Goal: Task Accomplishment & Management: Manage account settings

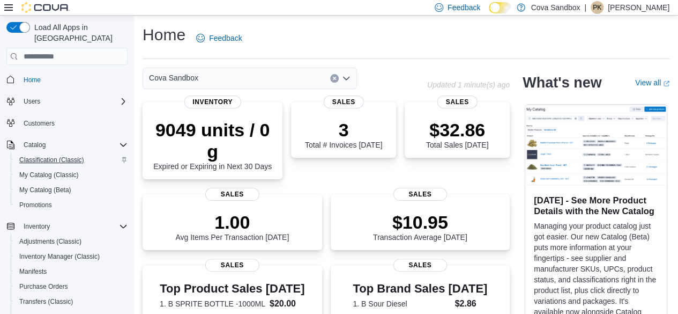
scroll to position [54, 0]
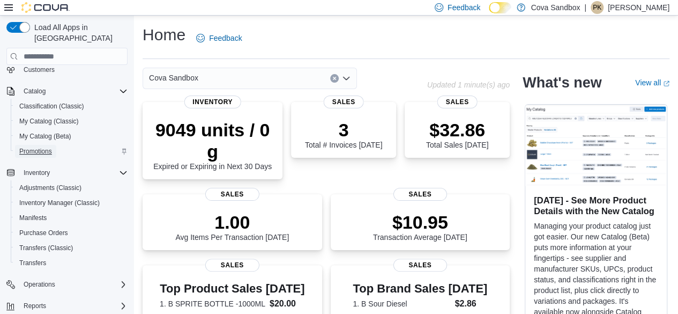
click at [55, 145] on link "Promotions" at bounding box center [35, 151] width 41 height 13
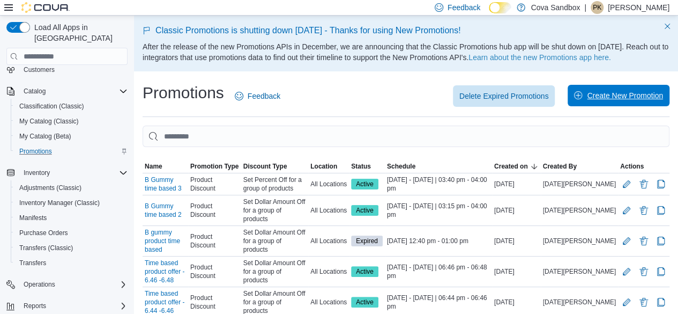
click at [639, 97] on span "Create New Promotion" at bounding box center [625, 95] width 76 height 11
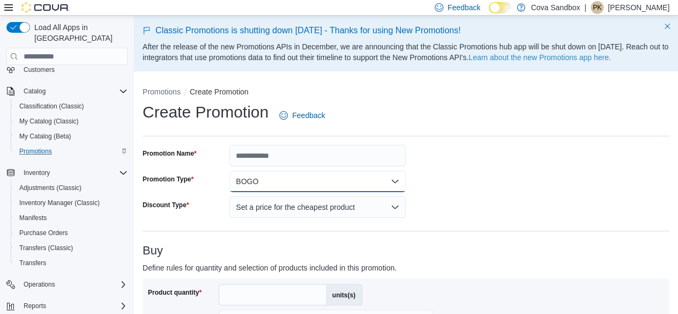
click at [328, 185] on button "BOGO" at bounding box center [317, 180] width 176 height 21
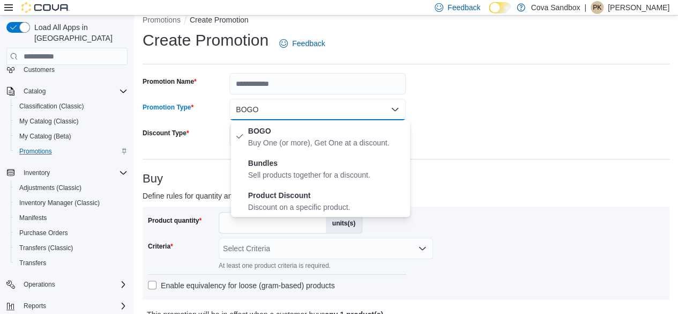
scroll to position [107, 0]
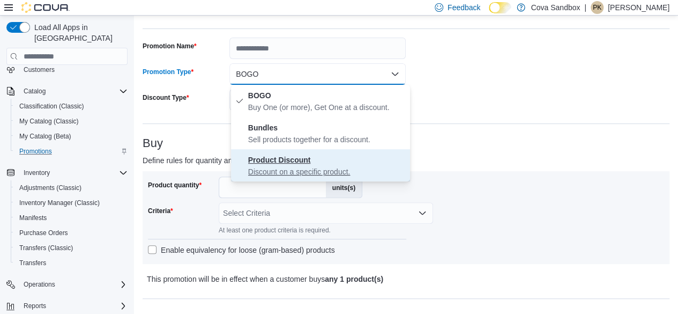
click at [262, 162] on strong "Product Discount" at bounding box center [279, 159] width 63 height 9
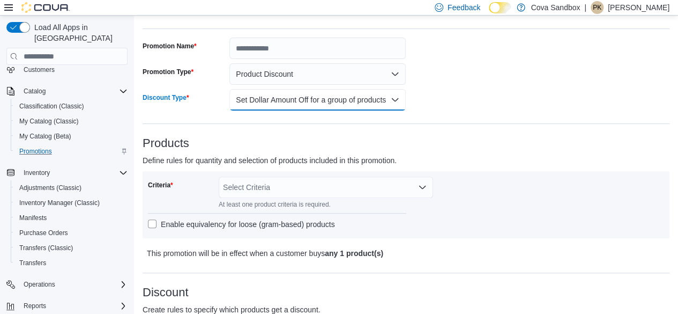
click at [267, 103] on button "Set Dollar Amount Off for a group of products" at bounding box center [317, 99] width 176 height 21
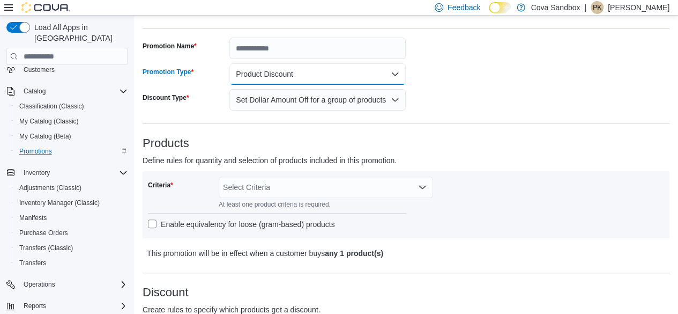
click at [258, 74] on button "Product Discount" at bounding box center [317, 73] width 176 height 21
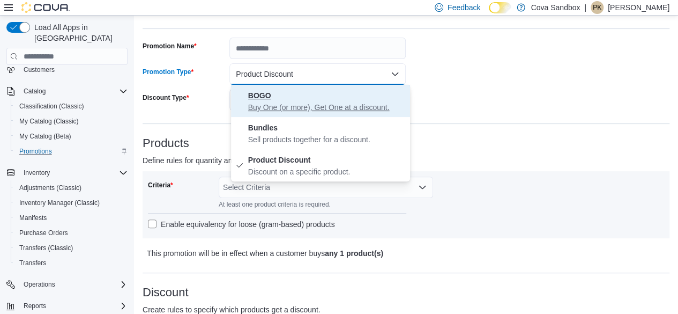
click at [270, 102] on p "Buy One (or more), Get One at a discount." at bounding box center [327, 107] width 158 height 11
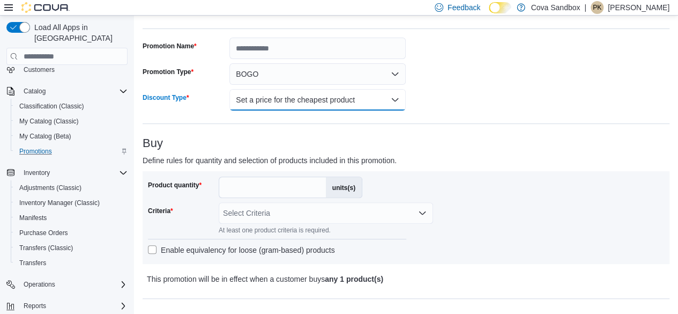
click at [266, 96] on button "Set a price for the cheapest product" at bounding box center [317, 99] width 176 height 21
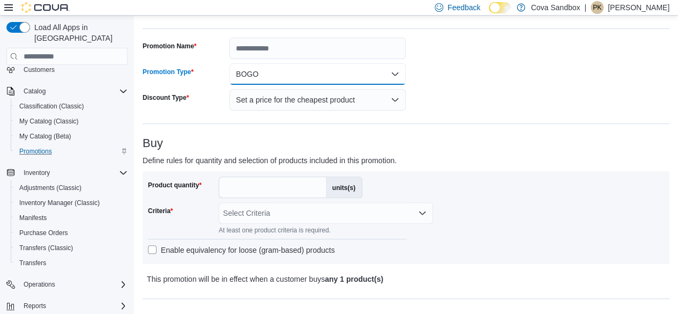
click at [266, 81] on button "BOGO" at bounding box center [317, 73] width 176 height 21
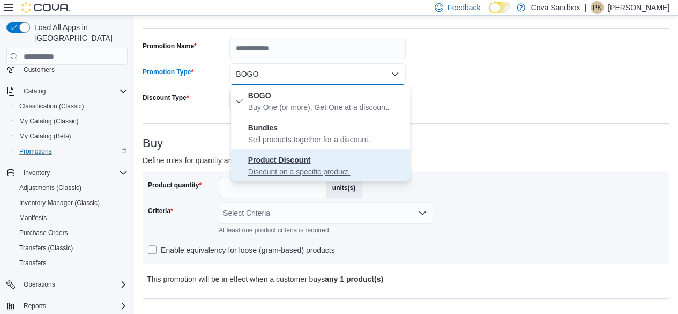
click at [273, 165] on span "Product Discount Discount on a specific product." at bounding box center [327, 165] width 158 height 24
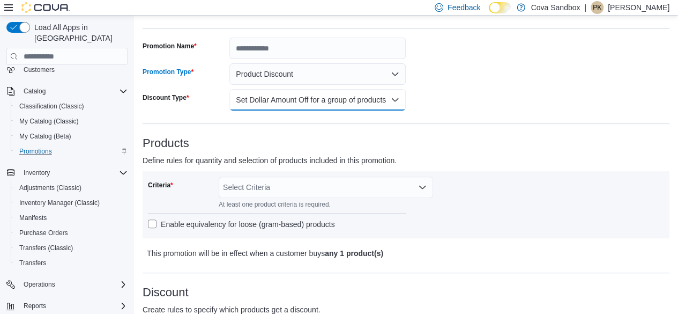
click at [265, 105] on button "Set Dollar Amount Off for a group of products" at bounding box center [317, 99] width 176 height 21
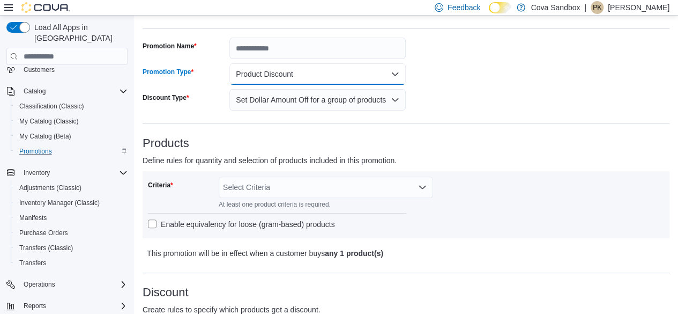
click at [288, 72] on button "Product Discount" at bounding box center [317, 73] width 176 height 21
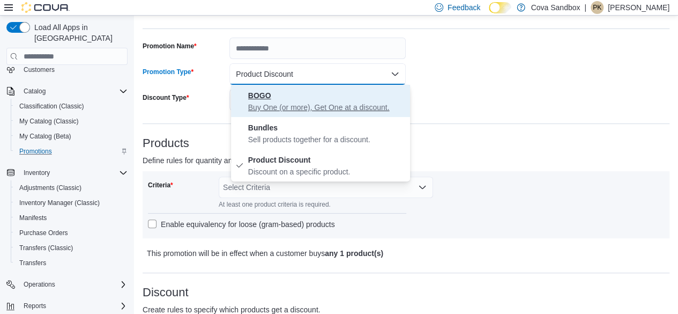
click at [294, 102] on p "Buy One (or more), Get One at a discount." at bounding box center [327, 107] width 158 height 11
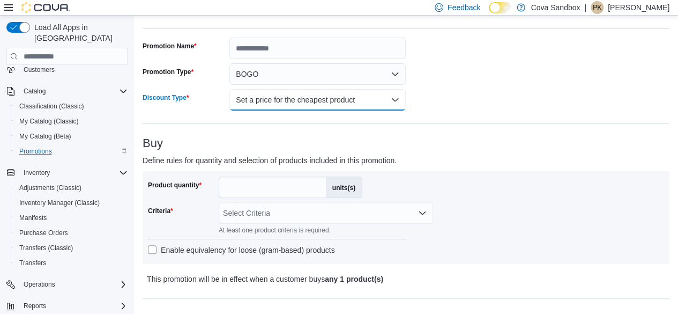
click at [294, 102] on button "Set a price for the cheapest product" at bounding box center [317, 99] width 176 height 21
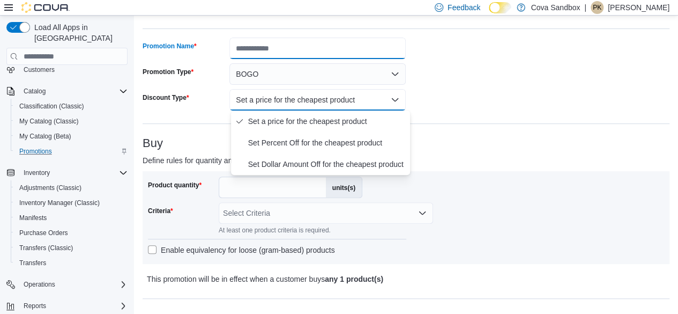
click at [265, 52] on input "Promotion Name" at bounding box center [317, 48] width 176 height 21
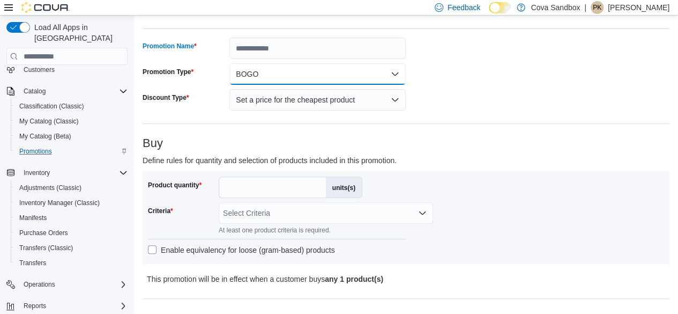
click at [263, 70] on div "Promotion Name Promotion Type BOGO Discount Type Set a price for the cheapest p…" at bounding box center [275, 74] width 264 height 73
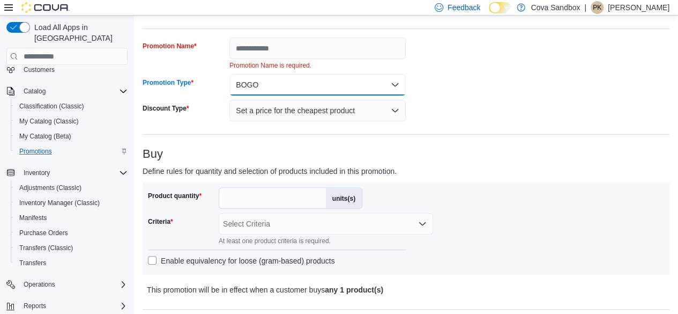
click at [272, 77] on button "BOGO" at bounding box center [317, 84] width 176 height 21
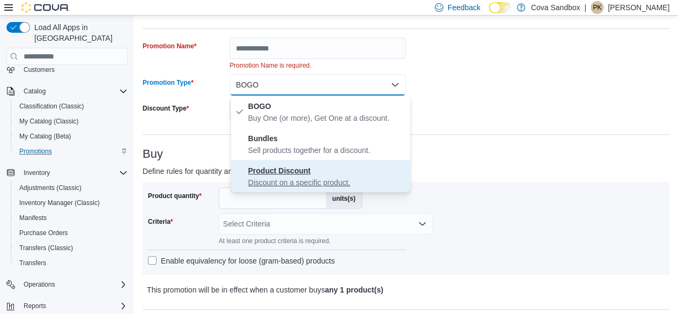
click at [287, 173] on strong "Product Discount" at bounding box center [279, 170] width 63 height 9
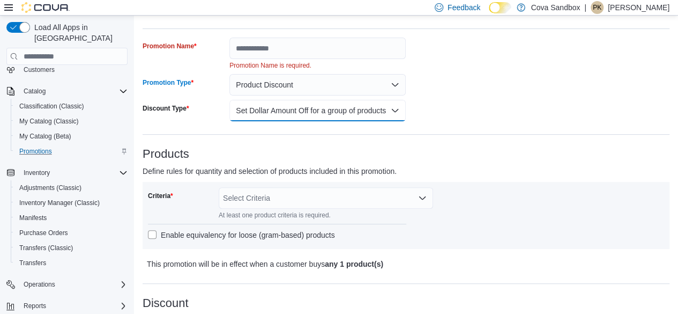
click at [319, 106] on button "Set Dollar Amount Off for a group of products" at bounding box center [317, 110] width 176 height 21
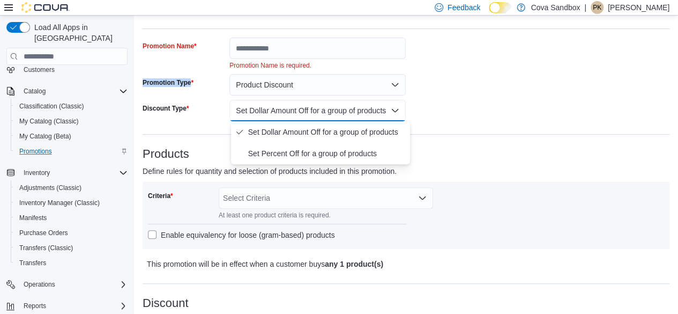
drag, startPoint x: 141, startPoint y: 82, endPoint x: 197, endPoint y: 83, distance: 55.7
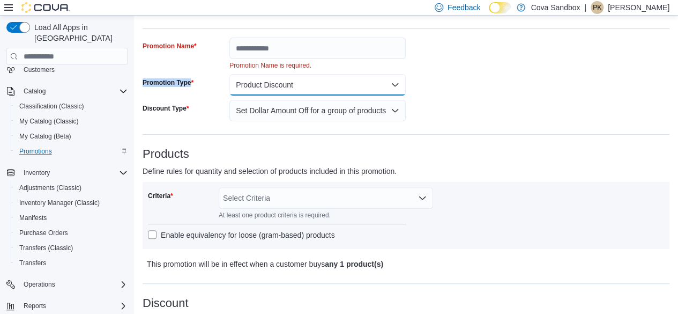
click at [256, 82] on button "Product Discount" at bounding box center [317, 84] width 176 height 21
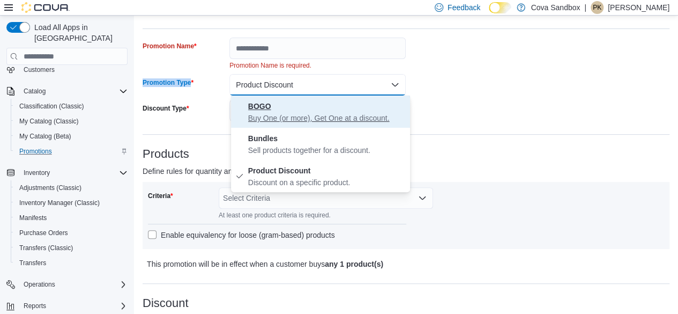
click at [266, 109] on strong "BOGO" at bounding box center [259, 106] width 23 height 9
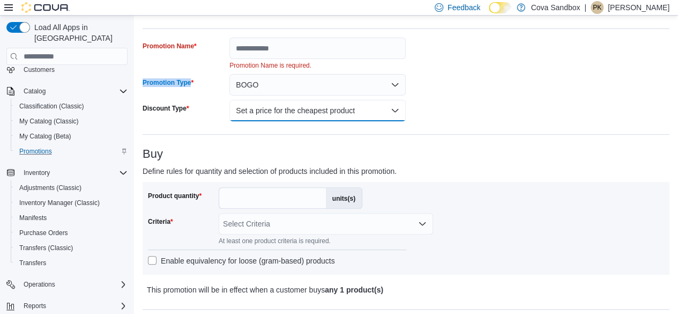
click at [281, 108] on button "Set a price for the cheapest product" at bounding box center [317, 110] width 176 height 21
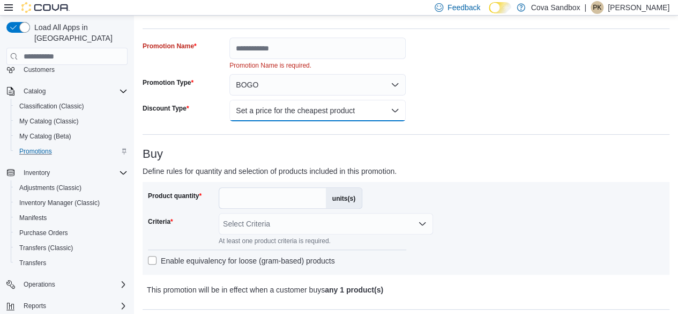
click at [311, 105] on button "Set a price for the cheapest product" at bounding box center [317, 110] width 176 height 21
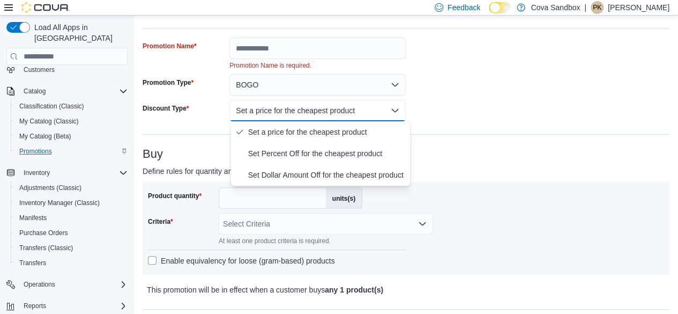
click at [466, 163] on div "Buy Define rules for quantity and selection of products included in this promot…" at bounding box center [406, 221] width 527 height 148
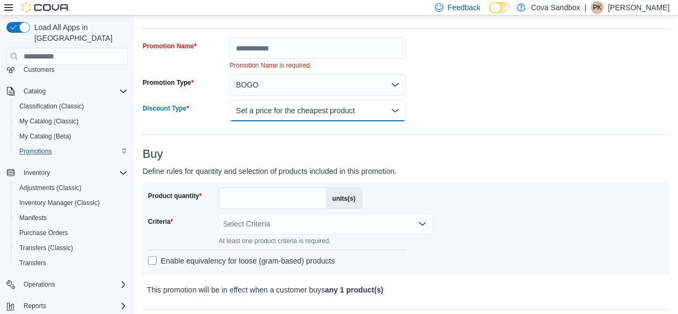
click at [377, 112] on button "Set a price for the cheapest product" at bounding box center [317, 110] width 176 height 21
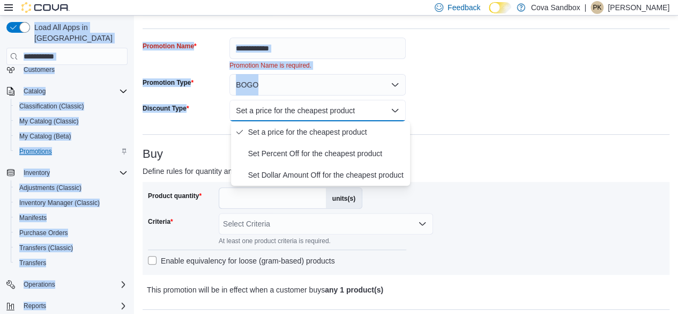
drag, startPoint x: 199, startPoint y: 109, endPoint x: 133, endPoint y: 102, distance: 66.8
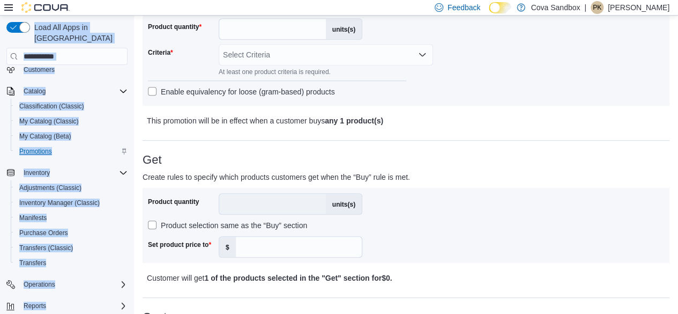
scroll to position [322, 0]
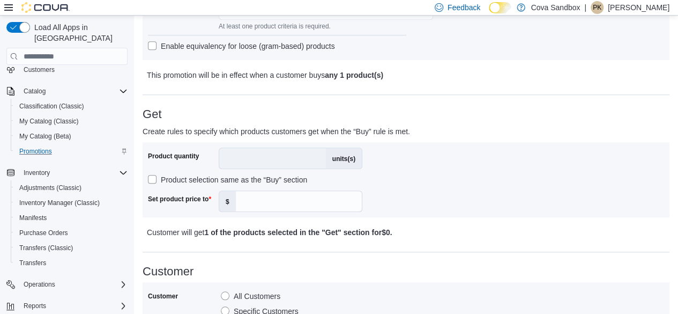
click at [152, 178] on label "Product selection same as the “Buy” section" at bounding box center [227, 179] width 159 height 13
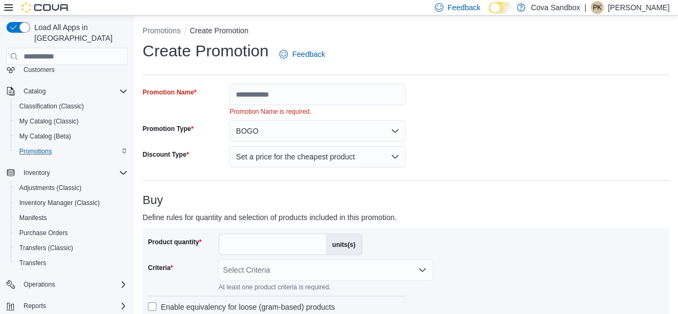
scroll to position [54, 0]
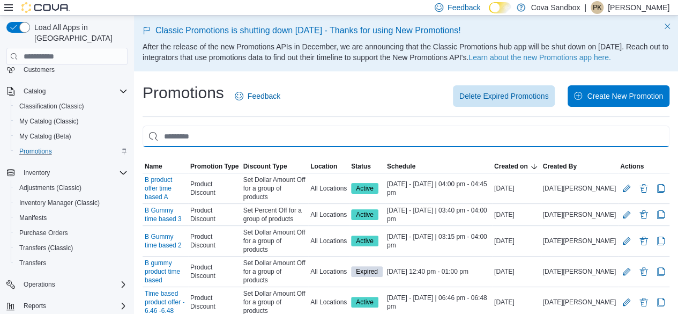
click at [218, 140] on input "This is a search bar. As you type, the results lower in the page will automatic…" at bounding box center [406, 135] width 527 height 21
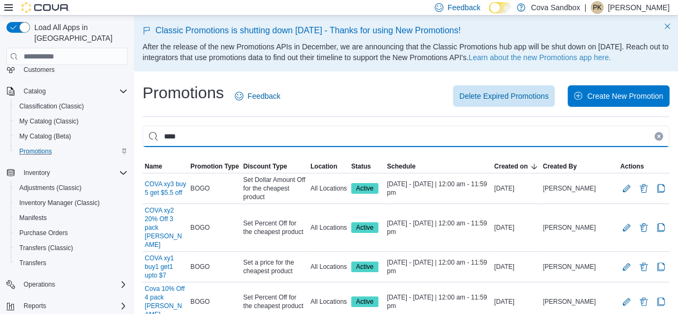
type input "****"
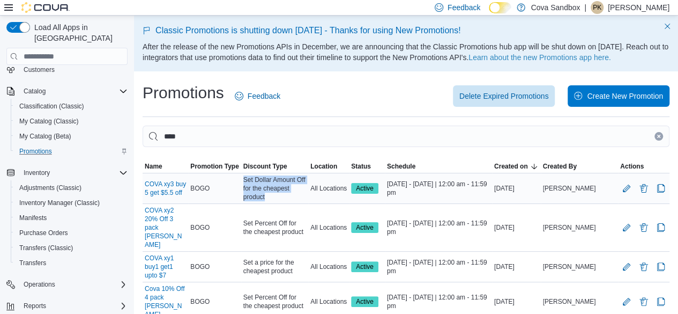
drag, startPoint x: 302, startPoint y: 189, endPoint x: 245, endPoint y: 182, distance: 57.8
click at [245, 182] on tr "Name COVA xy3 buy 5 get $5.5 off Promotion Type BOGO Discount Type Set Dollar A…" at bounding box center [406, 188] width 527 height 31
copy tr "Discount Type Set Dollar Amount Off for the cheapest product"
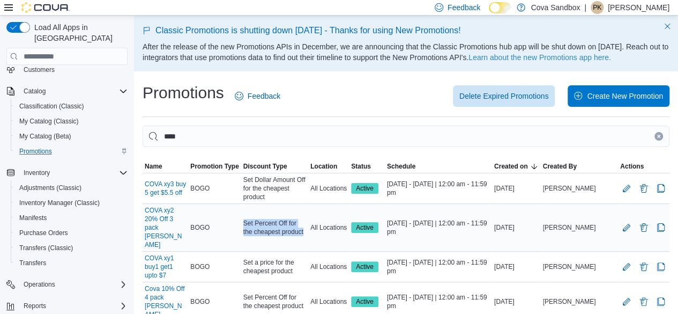
drag, startPoint x: 307, startPoint y: 208, endPoint x: 250, endPoint y: 201, distance: 57.3
click at [250, 217] on div "Set Percent Off for the cheapest product" at bounding box center [274, 227] width 67 height 21
copy div "Set Percent Off for the cheapest product"
drag, startPoint x: 275, startPoint y: 231, endPoint x: 249, endPoint y: 223, distance: 27.3
click at [249, 256] on div "Set a price for the cheapest product" at bounding box center [274, 266] width 67 height 21
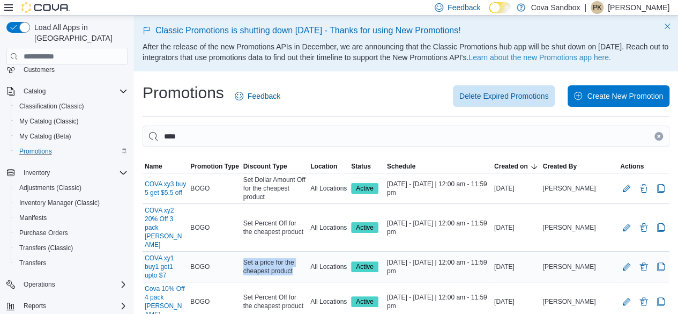
copy div "Set a price for the cheapest product"
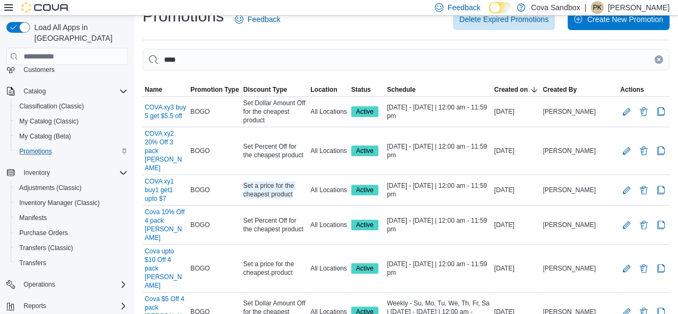
scroll to position [98, 0]
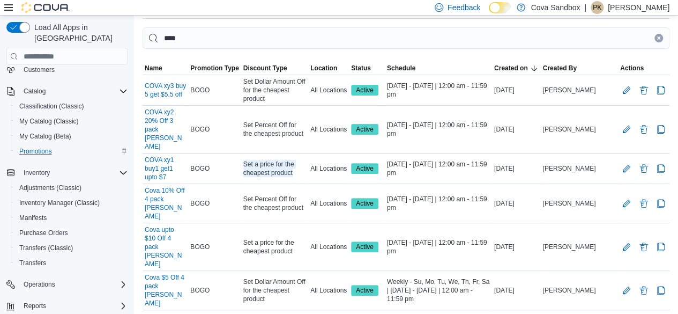
drag, startPoint x: 205, startPoint y: 301, endPoint x: 409, endPoint y: 300, distance: 204.7
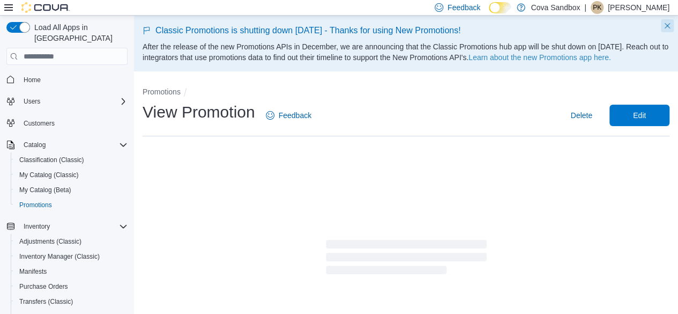
click at [672, 26] on button "Dismiss this callout" at bounding box center [667, 25] width 13 height 13
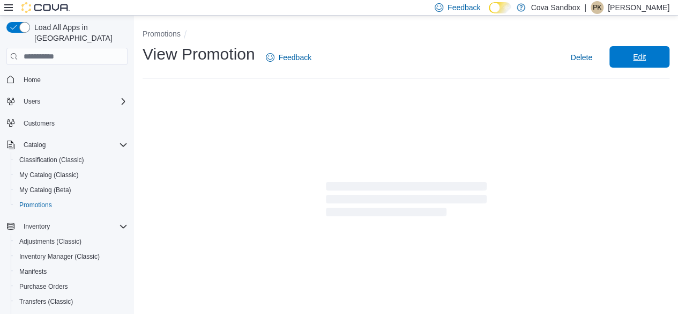
click at [657, 58] on span "Edit" at bounding box center [639, 56] width 47 height 21
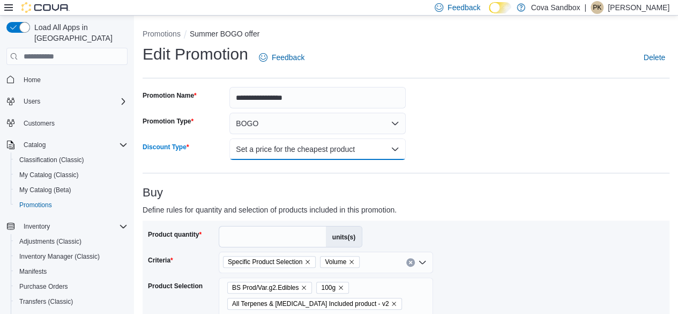
click at [320, 156] on button "Set a price for the cheapest product" at bounding box center [317, 148] width 176 height 21
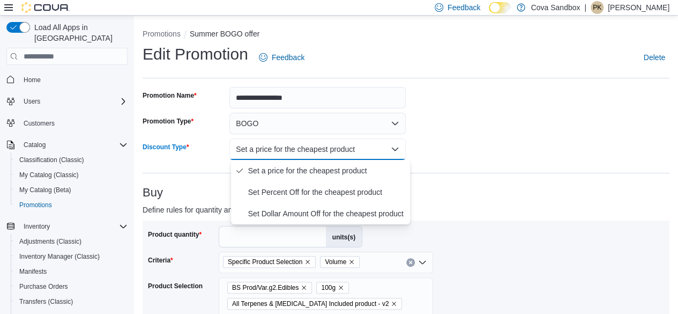
click at [330, 150] on button "Set a price for the cheapest product" at bounding box center [317, 148] width 176 height 21
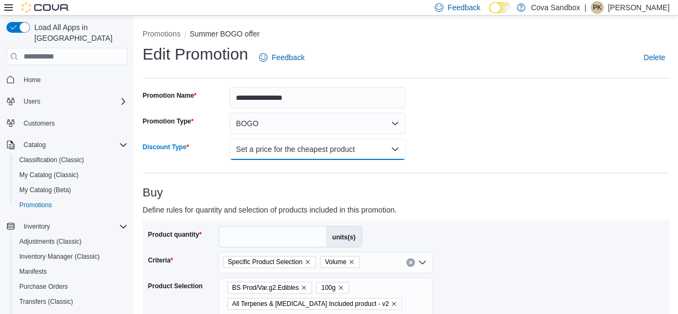
click at [311, 154] on button "Set a price for the cheapest product" at bounding box center [317, 148] width 176 height 21
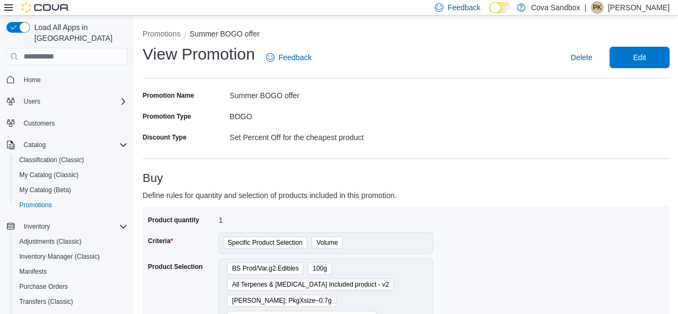
click at [289, 139] on div "Set Percent Off for the cheapest product" at bounding box center [317, 135] width 176 height 13
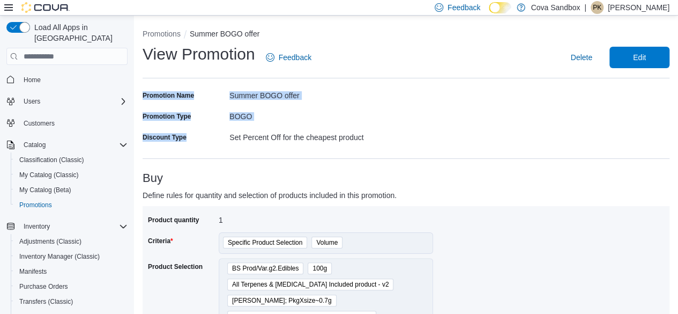
click at [289, 139] on div "Set Percent Off for the cheapest product" at bounding box center [317, 135] width 176 height 13
click at [650, 64] on span "Edit" at bounding box center [639, 56] width 47 height 21
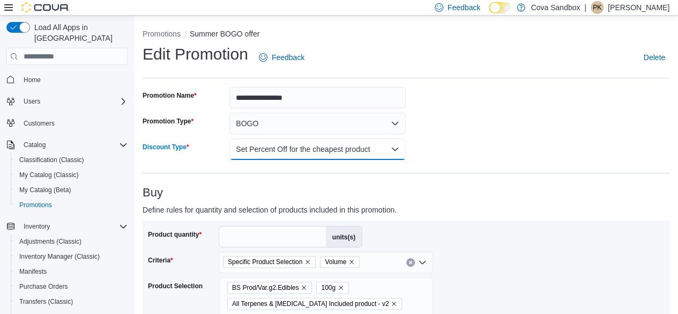
click at [355, 148] on button "Set Percent Off for the cheapest product" at bounding box center [317, 148] width 176 height 21
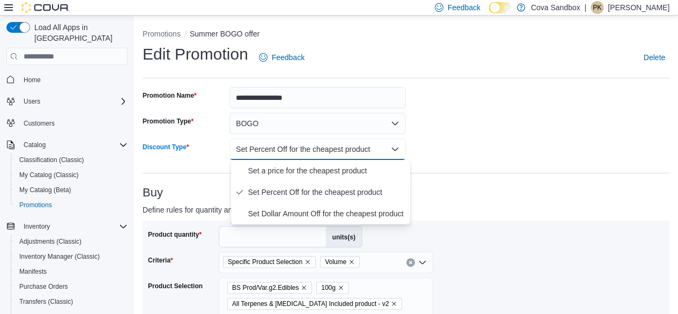
click at [387, 152] on button "Set Percent Off for the cheapest product" at bounding box center [317, 148] width 176 height 21
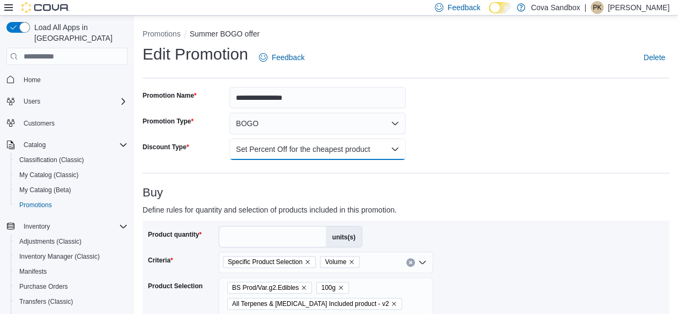
click at [387, 152] on button "Set Percent Off for the cheapest product" at bounding box center [317, 148] width 176 height 21
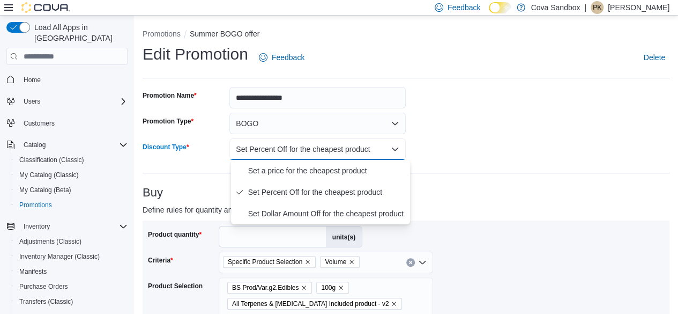
click at [400, 147] on button "Set Percent Off for the cheapest product" at bounding box center [317, 148] width 176 height 21
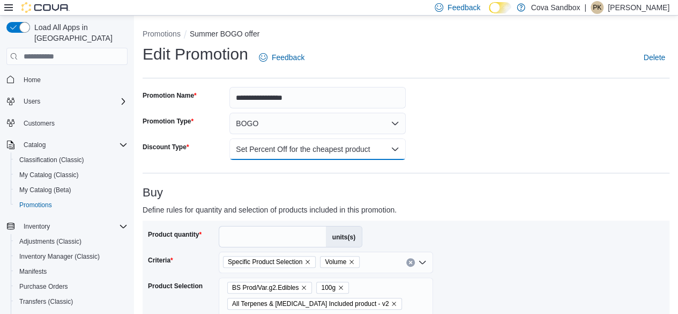
click at [397, 149] on button "Set Percent Off for the cheapest product" at bounding box center [317, 148] width 176 height 21
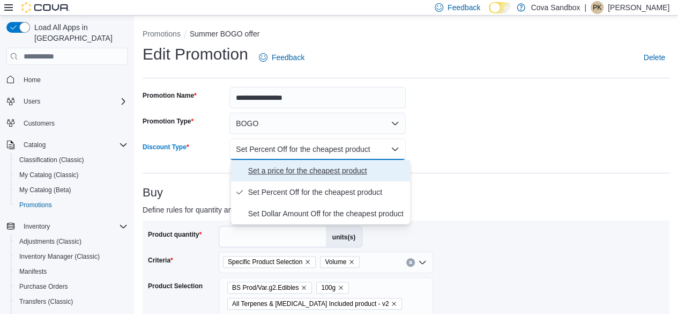
click at [292, 167] on span "Set a price for the cheapest product" at bounding box center [327, 170] width 158 height 13
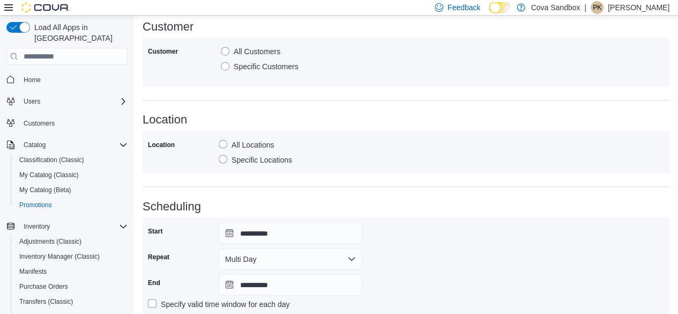
scroll to position [941, 0]
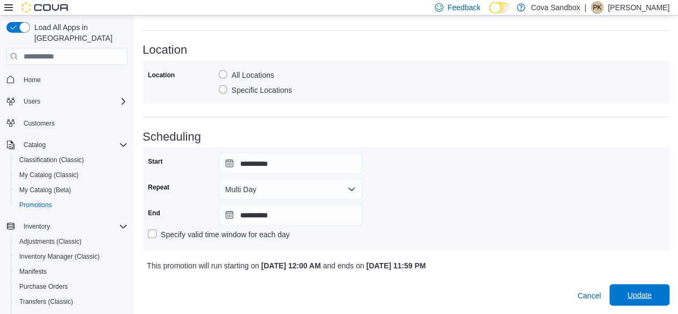
click at [635, 294] on span "Update" at bounding box center [639, 294] width 24 height 11
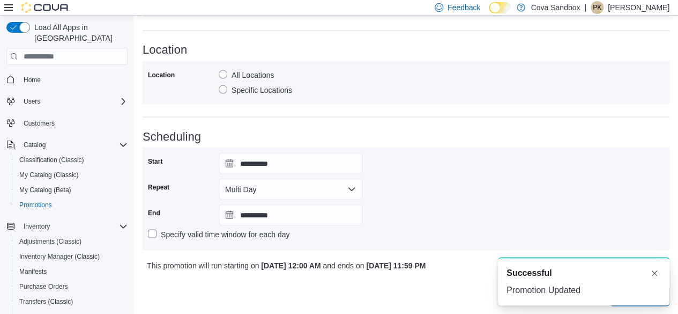
scroll to position [0, 0]
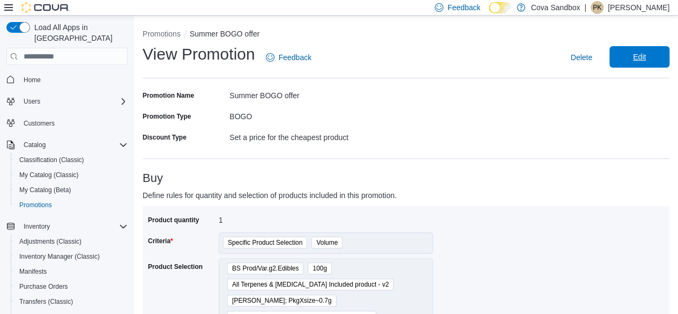
click at [658, 61] on span "Edit" at bounding box center [639, 56] width 47 height 21
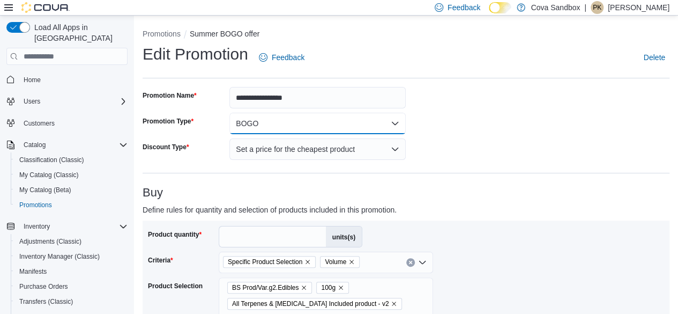
click at [360, 121] on button "BOGO" at bounding box center [317, 123] width 176 height 21
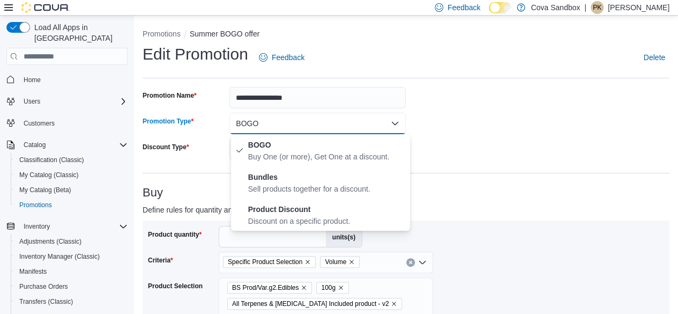
click at [360, 121] on button "BOGO" at bounding box center [317, 123] width 176 height 21
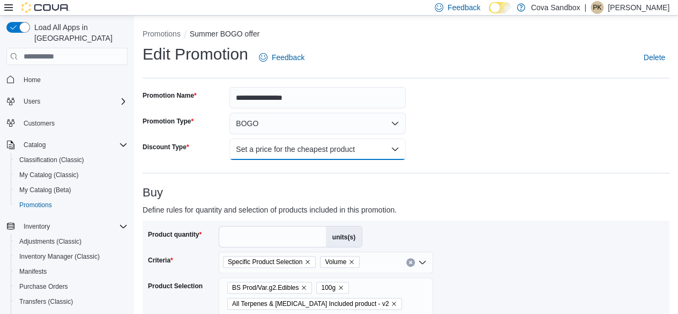
click at [340, 155] on button "Set a price for the cheapest product" at bounding box center [317, 148] width 176 height 21
click at [402, 153] on button "Set a price for the cheapest product" at bounding box center [317, 148] width 176 height 21
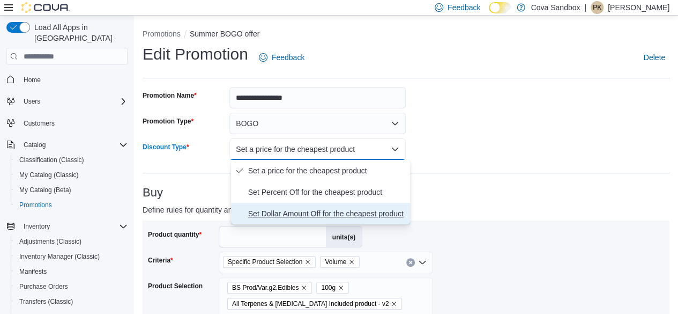
click at [344, 216] on span "Set Dollar Amount Off for the cheapest product" at bounding box center [327, 213] width 158 height 13
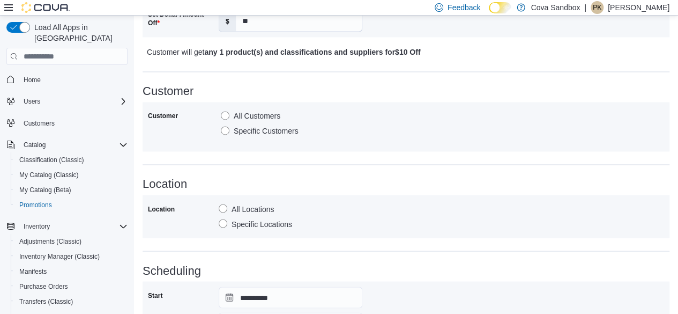
scroll to position [941, 0]
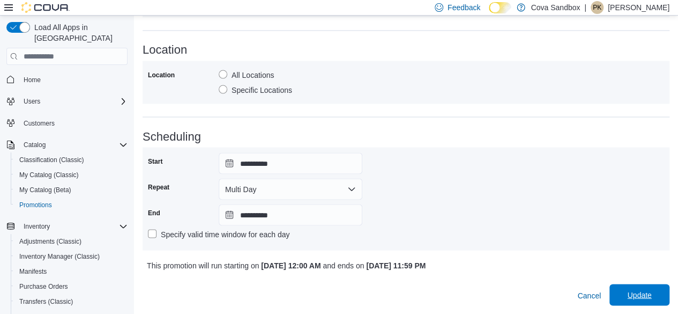
click at [651, 291] on span "Update" at bounding box center [639, 294] width 24 height 11
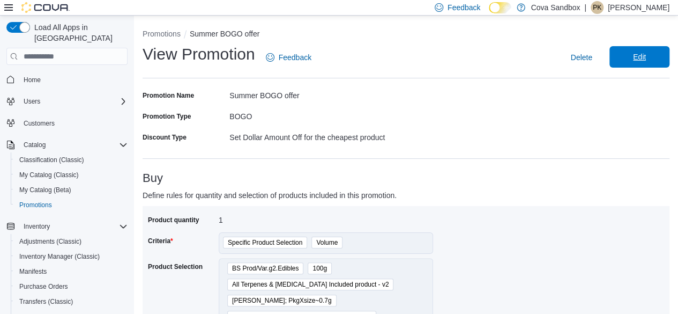
click at [644, 62] on span "Edit" at bounding box center [639, 56] width 13 height 11
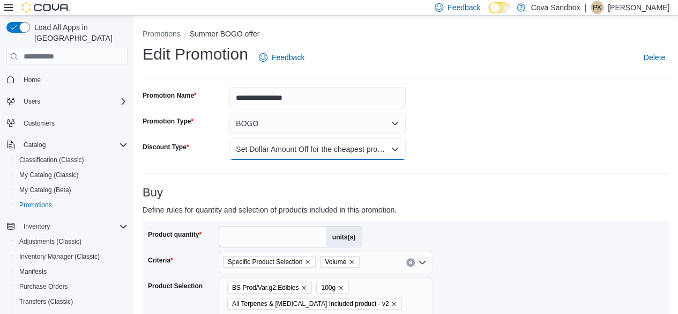
click at [355, 146] on button "Set Dollar Amount Off for the cheapest product" at bounding box center [317, 148] width 176 height 21
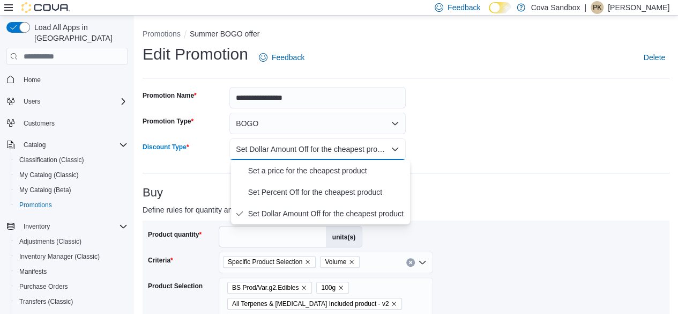
click at [355, 146] on button "Set Dollar Amount Off for the cheapest product" at bounding box center [317, 148] width 176 height 21
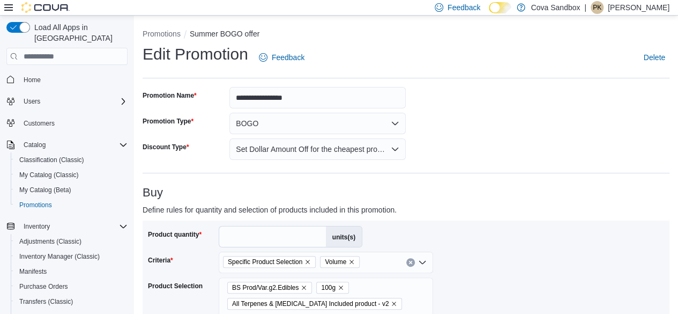
click at [42, 204] on div "Home Users Customers Catalog Classification (Classic) My Catalog (Classic) My C…" at bounding box center [66, 230] width 121 height 322
click at [46, 200] on span "Promotions" at bounding box center [35, 204] width 33 height 9
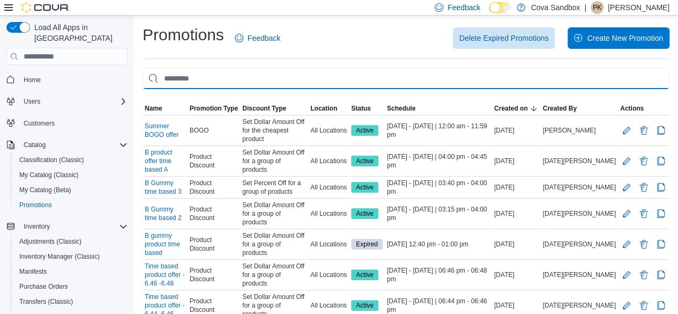
click at [214, 76] on input "This is a search bar. As you type, the results lower in the page will automatic…" at bounding box center [406, 78] width 527 height 21
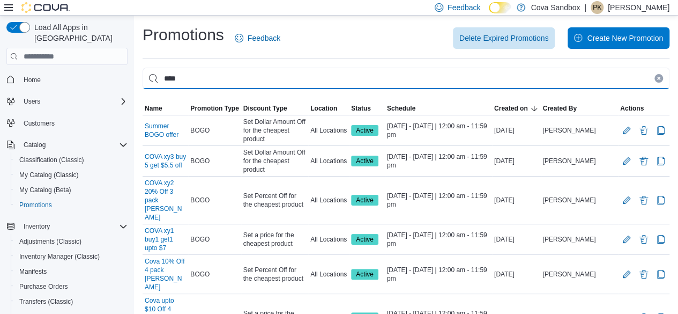
type input "****"
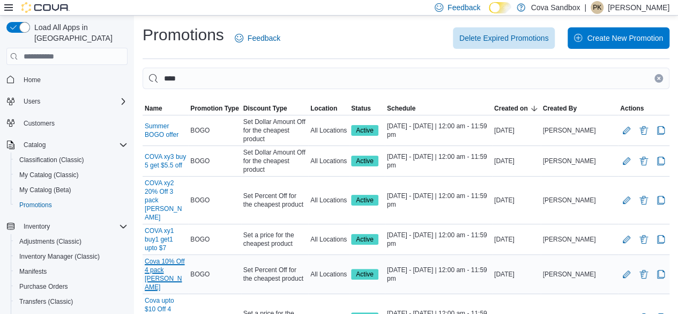
click at [167, 257] on link "Cova 10% Off 4 pack [PERSON_NAME]" at bounding box center [165, 274] width 41 height 34
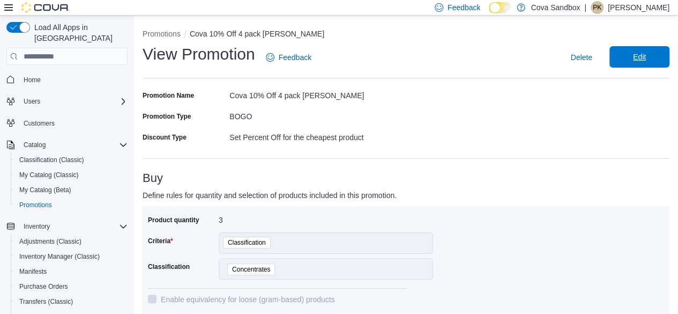
click at [642, 61] on span "Edit" at bounding box center [639, 56] width 13 height 11
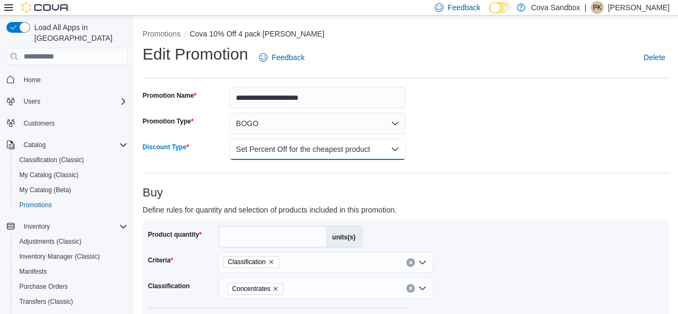
click at [372, 151] on button "Set Percent Off for the cheapest product" at bounding box center [317, 148] width 176 height 21
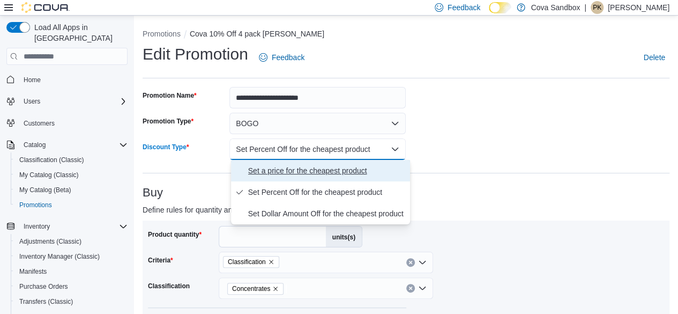
click at [331, 169] on span "Set a price for the cheapest product" at bounding box center [327, 170] width 158 height 13
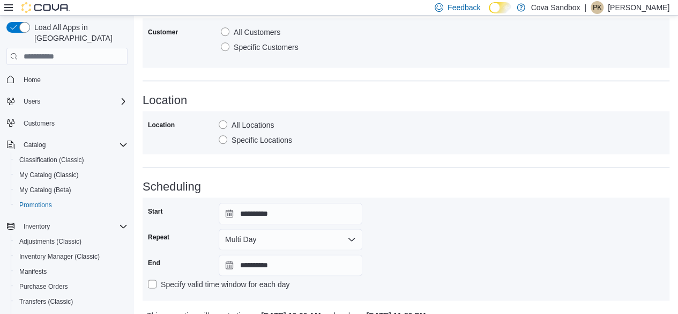
scroll to position [586, 0]
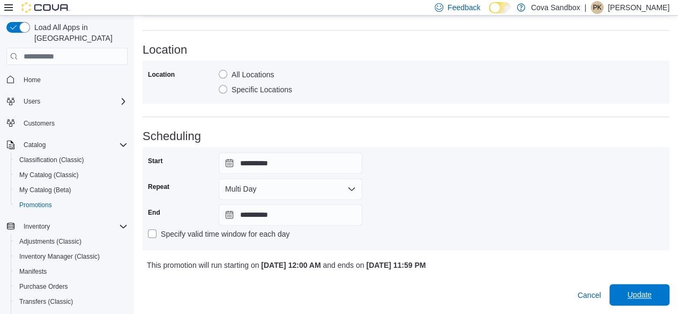
click at [663, 287] on span "Update" at bounding box center [639, 294] width 47 height 21
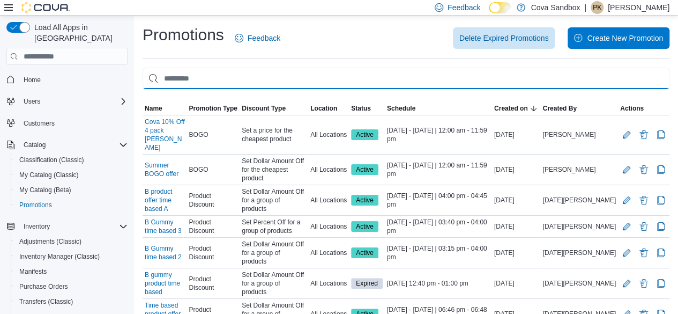
click at [194, 83] on input "This is a search bar. As you type, the results lower in the page will automatic…" at bounding box center [406, 78] width 527 height 21
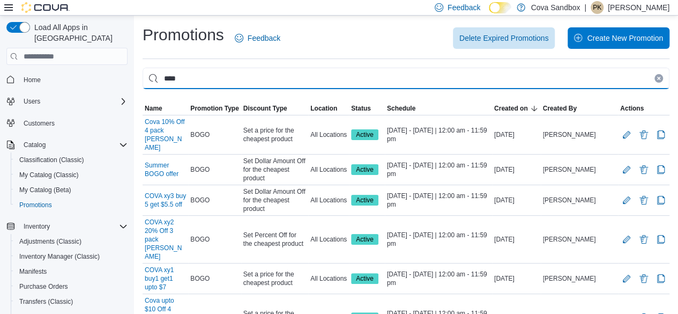
type input "****"
